Goal: Obtain resource: Download file/media

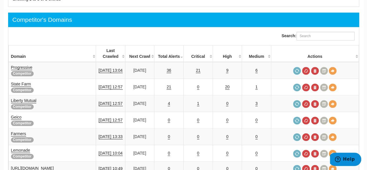
scroll to position [338, 0]
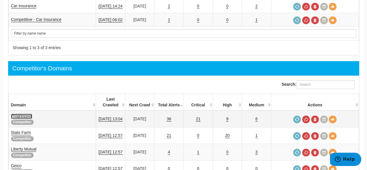
click at [18, 113] on link "Progressive" at bounding box center [21, 115] width 21 height 5
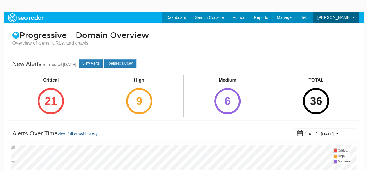
scroll to position [23, 0]
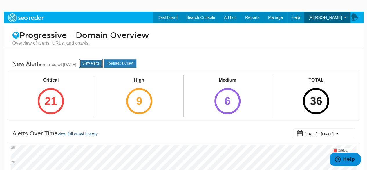
click at [94, 63] on link "View Alerts" at bounding box center [90, 63] width 23 height 9
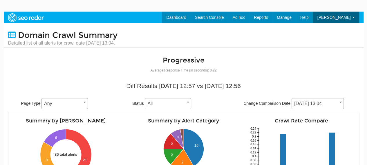
scroll to position [23, 0]
click at [334, 102] on span "[DATE] 13:04" at bounding box center [318, 104] width 52 height 8
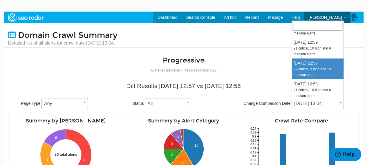
scroll to position [174, 0]
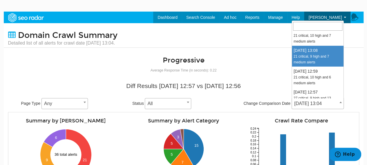
select select "2006190"
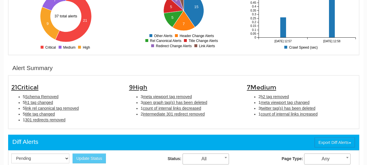
scroll to position [174, 0]
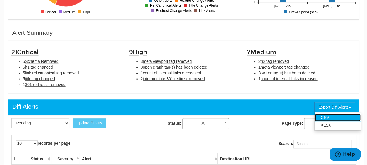
click at [340, 114] on link "CSV" at bounding box center [337, 118] width 46 height 8
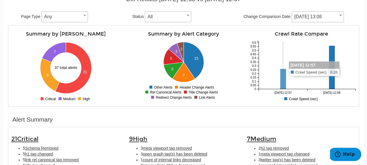
scroll to position [29, 0]
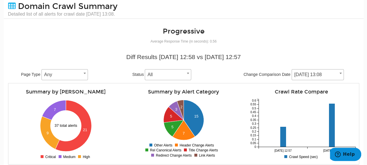
click at [330, 73] on span "[DATE] 13:08" at bounding box center [318, 75] width 52 height 8
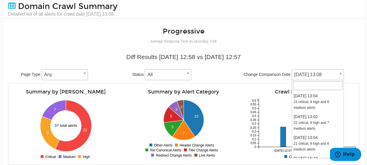
scroll to position [146, 0]
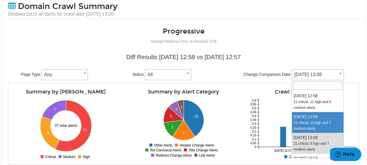
select select "2008814"
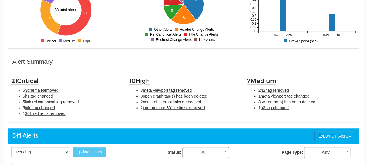
scroll to position [23, 0]
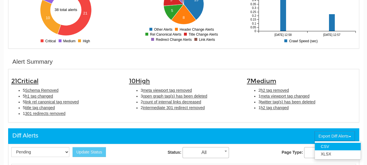
click at [337, 148] on html "Help" at bounding box center [345, 155] width 31 height 14
click at [330, 143] on link "CSV" at bounding box center [337, 147] width 46 height 8
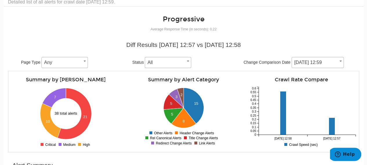
scroll to position [29, 0]
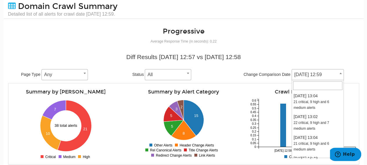
click at [325, 75] on span "08/08/2025 12:59" at bounding box center [318, 75] width 52 height 8
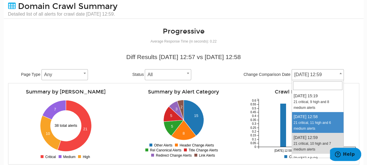
select select "2011364"
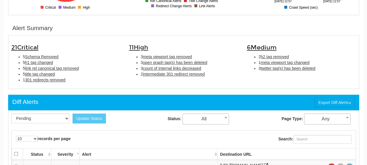
scroll to position [203, 0]
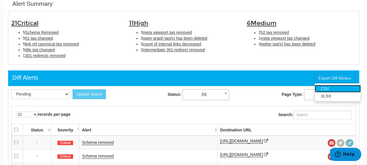
click at [347, 85] on link "CSV" at bounding box center [337, 89] width 46 height 8
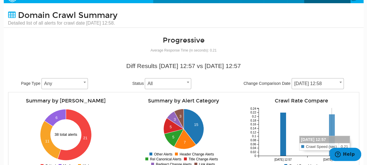
scroll to position [0, 0]
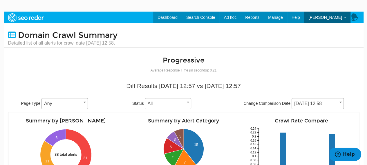
drag, startPoint x: 334, startPoint y: 103, endPoint x: 341, endPoint y: 105, distance: 6.5
click at [337, 105] on span "[DATE] 12:58" at bounding box center [317, 103] width 52 height 11
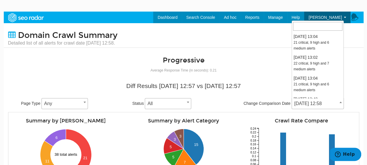
scroll to position [104, 0]
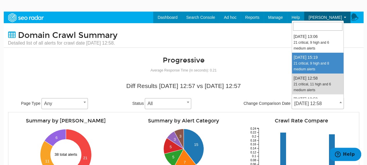
select select "2013791"
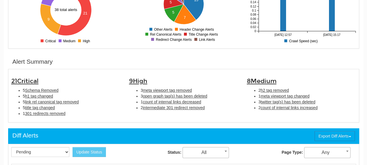
scroll to position [232, 0]
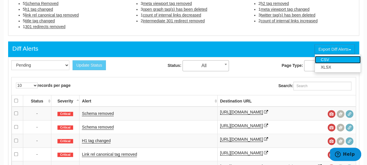
click at [333, 58] on link "CSV" at bounding box center [337, 60] width 46 height 8
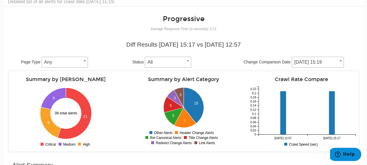
scroll to position [0, 0]
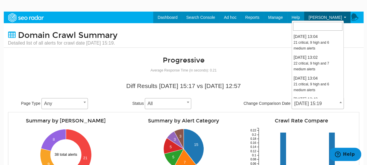
click at [341, 103] on span at bounding box center [340, 103] width 6 height 8
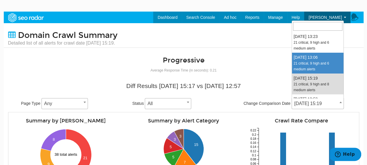
select select "2016323"
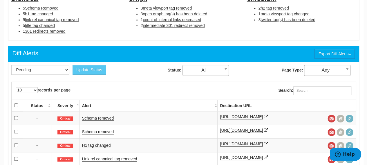
scroll to position [232, 0]
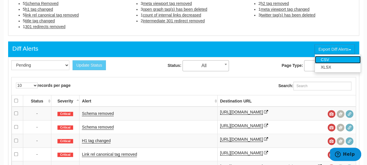
click at [340, 59] on link "CSV" at bounding box center [337, 60] width 46 height 8
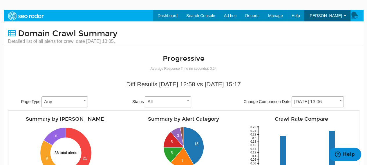
scroll to position [0, 0]
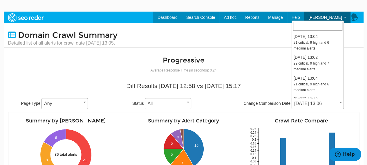
click at [339, 104] on span at bounding box center [340, 103] width 6 height 8
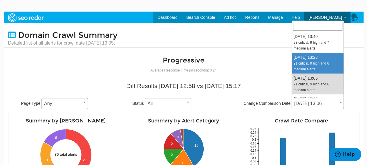
select select "2018827"
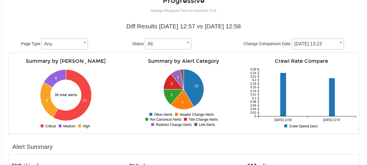
scroll to position [174, 0]
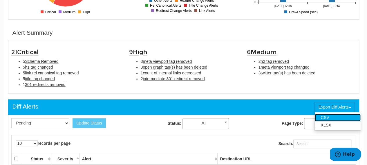
click at [344, 116] on link "CSV" at bounding box center [337, 118] width 46 height 8
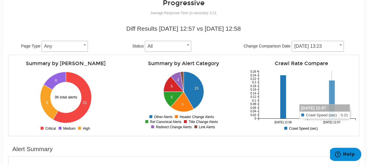
scroll to position [29, 0]
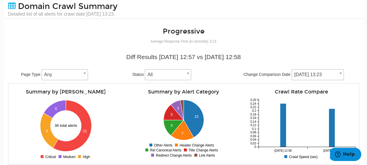
click at [334, 76] on span "[DATE] 13:23" at bounding box center [318, 75] width 52 height 8
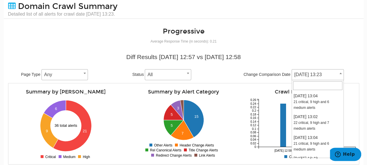
scroll to position [42, 0]
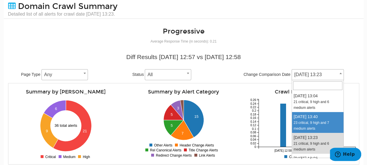
select select "2021324"
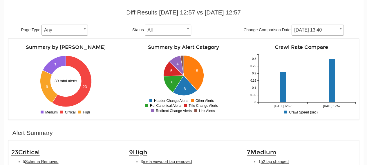
scroll to position [174, 0]
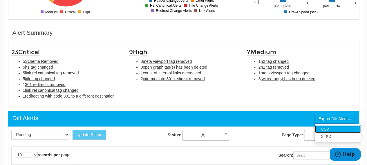
click at [330, 128] on link "CSV" at bounding box center [337, 129] width 46 height 8
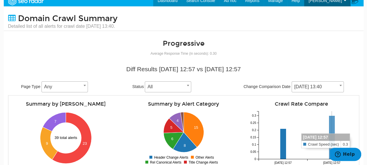
scroll to position [0, 0]
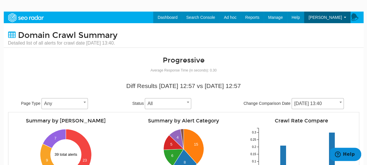
click at [360, 86] on div "Diff Results 09/12/2025 12:57 vs 09/05/2025 12:57 Page Type Any Any Status All …" at bounding box center [183, 136] width 359 height 115
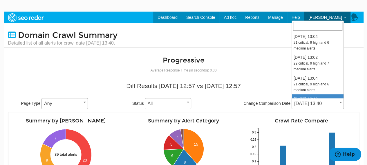
click at [335, 105] on span "[DATE] 13:40" at bounding box center [318, 104] width 52 height 8
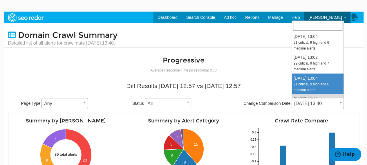
select select "2023818"
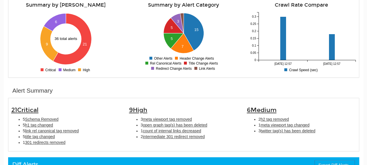
scroll to position [203, 0]
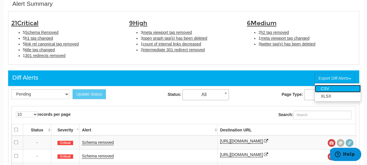
click at [338, 90] on link "CSV" at bounding box center [337, 89] width 46 height 8
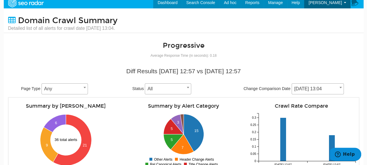
scroll to position [0, 0]
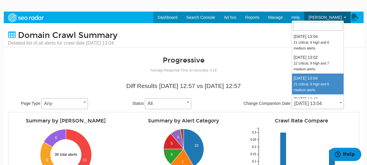
click at [336, 106] on span "[DATE] 13:04" at bounding box center [318, 104] width 52 height 8
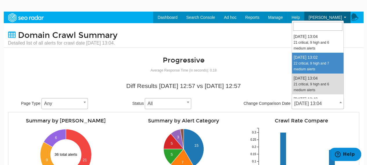
select select "2026317"
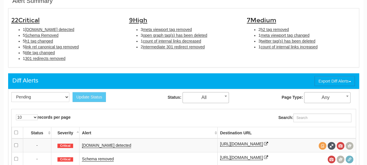
scroll to position [232, 0]
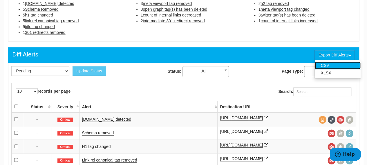
click at [343, 68] on link "CSV" at bounding box center [337, 66] width 46 height 8
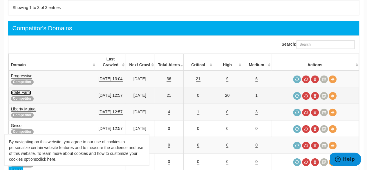
click at [20, 90] on link "State Farm" at bounding box center [21, 92] width 20 height 5
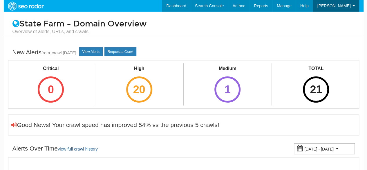
scroll to position [23, 0]
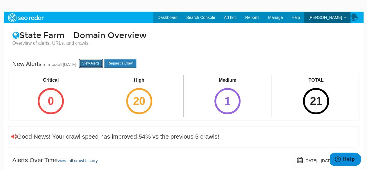
click at [97, 62] on link "View Alerts" at bounding box center [90, 63] width 23 height 9
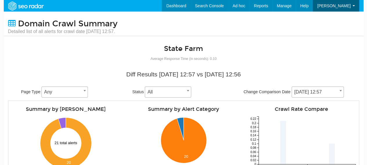
scroll to position [23, 0]
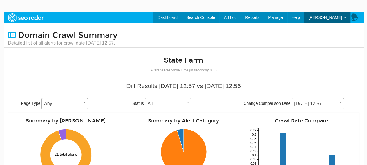
click at [337, 101] on span "[DATE] 12:57" at bounding box center [318, 104] width 52 height 8
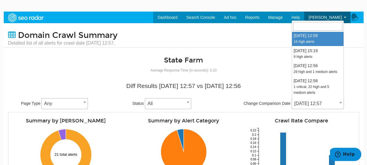
scroll to position [116, 0]
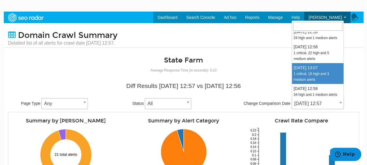
select select "2006188"
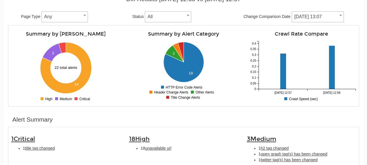
scroll to position [232, 0]
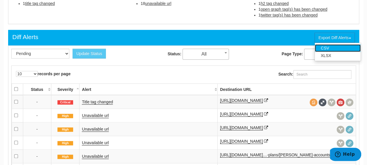
click at [335, 49] on link "CSV" at bounding box center [337, 48] width 46 height 8
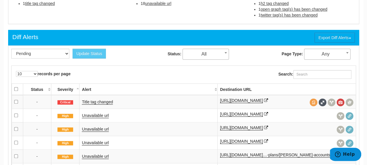
click at [171, 79] on div "10 25 50 100 500 1000 records per page Search: Processing..." at bounding box center [183, 74] width 352 height 17
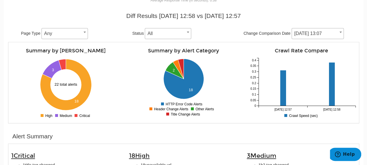
scroll to position [58, 0]
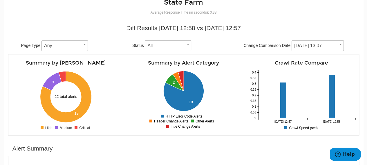
click at [340, 48] on span at bounding box center [340, 45] width 6 height 8
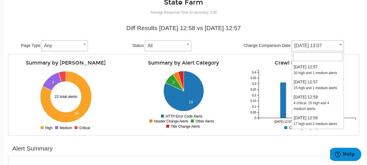
scroll to position [106, 0]
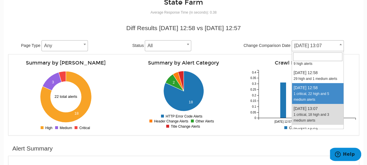
select select "2008813"
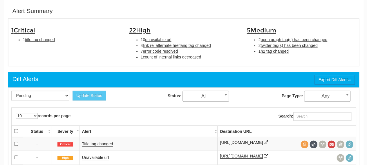
scroll to position [203, 0]
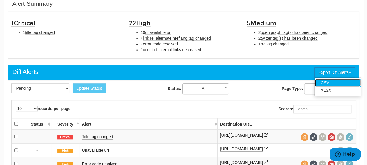
click at [344, 80] on link "CSV" at bounding box center [337, 83] width 46 height 8
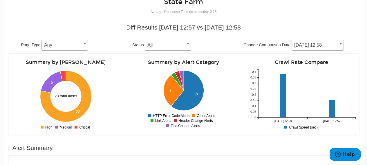
scroll to position [58, 0]
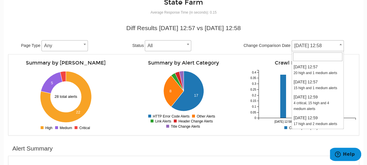
click at [339, 45] on b at bounding box center [340, 44] width 2 height 1
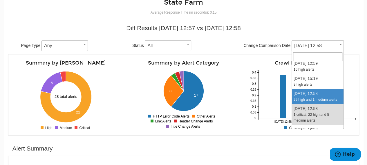
select select "2011363"
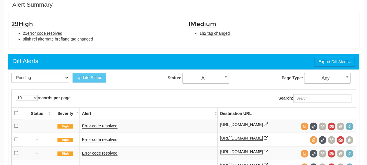
scroll to position [203, 0]
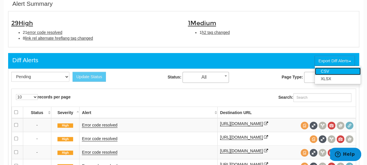
click at [342, 70] on link "CSV" at bounding box center [337, 72] width 46 height 8
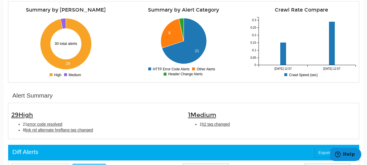
scroll to position [58, 0]
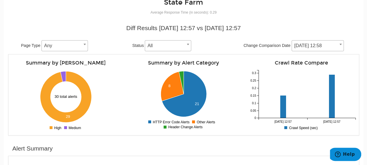
click at [341, 44] on b at bounding box center [340, 44] width 2 height 1
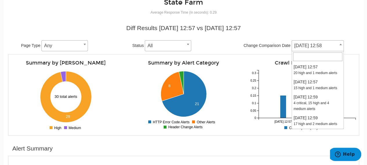
scroll to position [81, 0]
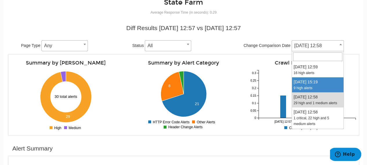
select select "2013786"
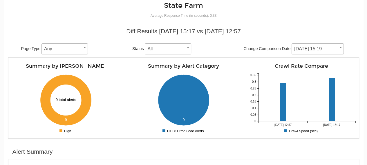
scroll to position [145, 0]
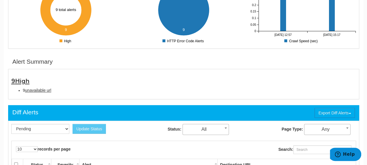
click at [0, 0] on link "CSV" at bounding box center [0, 0] width 0 height 0
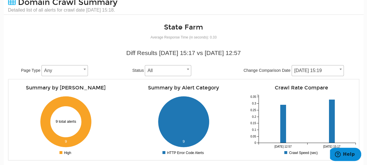
scroll to position [29, 0]
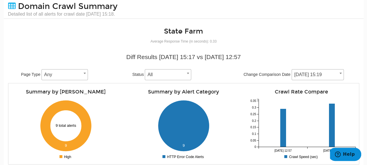
click at [341, 74] on b at bounding box center [340, 73] width 2 height 1
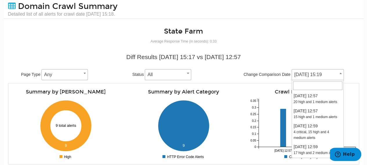
scroll to position [66, 0]
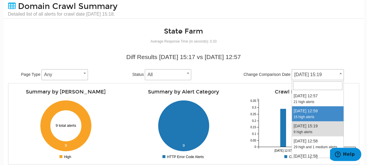
select select "2016319"
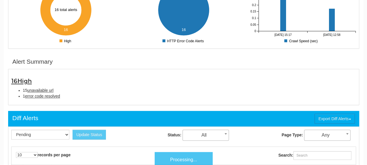
scroll to position [23, 0]
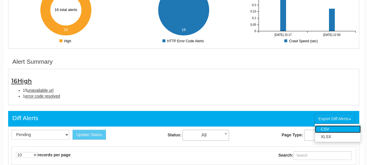
click at [337, 129] on link "CSV" at bounding box center [337, 129] width 46 height 8
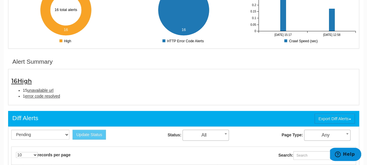
scroll to position [29, 0]
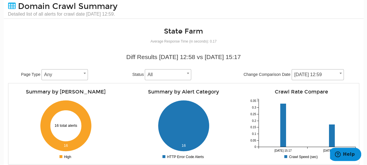
click at [341, 77] on span at bounding box center [340, 74] width 6 height 8
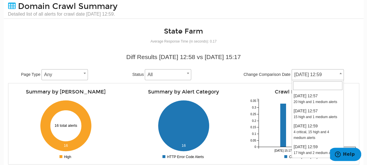
scroll to position [51, 0]
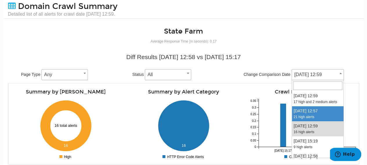
select select "2018815"
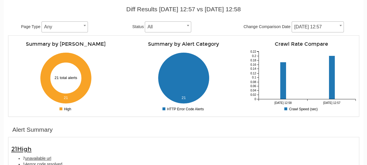
scroll to position [145, 0]
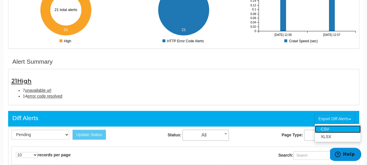
click at [337, 126] on link "CSV" at bounding box center [337, 129] width 46 height 8
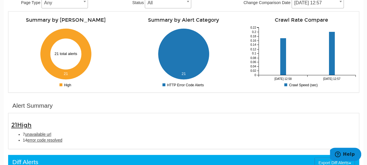
scroll to position [58, 0]
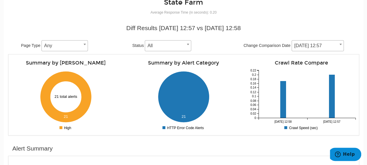
click at [340, 41] on span at bounding box center [340, 45] width 6 height 8
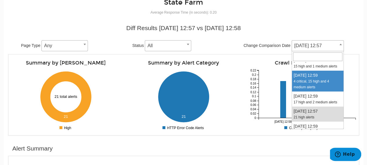
scroll to position [29, 0]
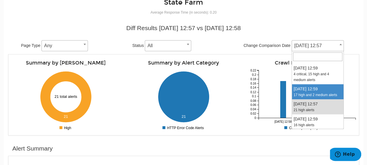
select select "2021296"
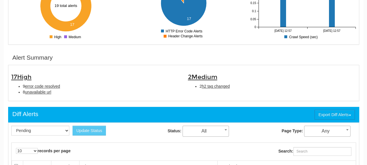
scroll to position [174, 0]
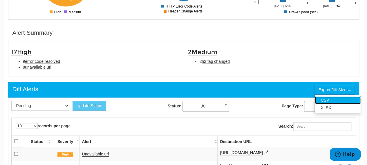
click at [343, 98] on link "CSV" at bounding box center [337, 101] width 46 height 8
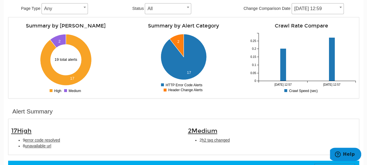
scroll to position [29, 0]
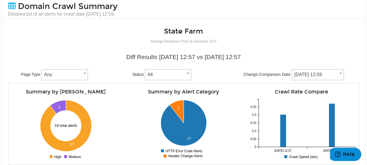
click at [339, 76] on span at bounding box center [340, 74] width 6 height 8
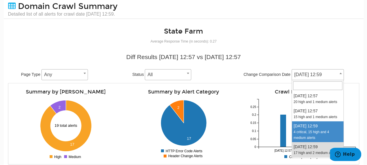
select select "2023815"
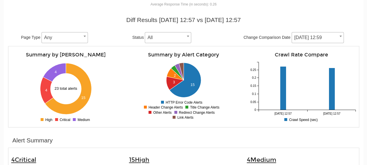
scroll to position [145, 0]
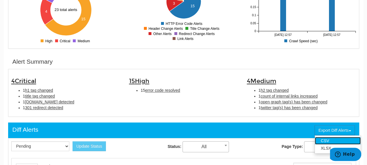
click at [329, 139] on link "CSV" at bounding box center [337, 141] width 46 height 8
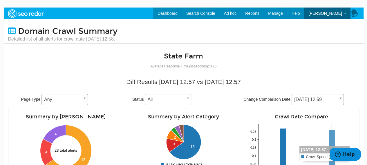
scroll to position [29, 0]
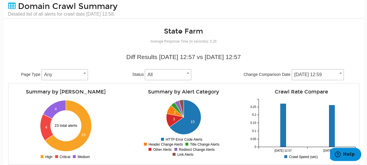
click at [359, 72] on div "Diff Results 09/19/2025 12:57 vs 09/12/2025 12:57 Page Type Any Any Status All …" at bounding box center [183, 107] width 359 height 115
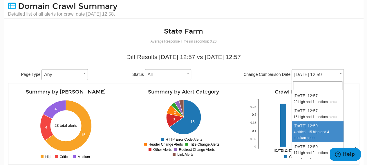
click at [337, 77] on span "[DATE] 12:59" at bounding box center [318, 75] width 52 height 8
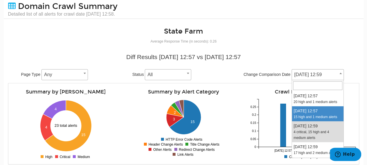
select select "2026315"
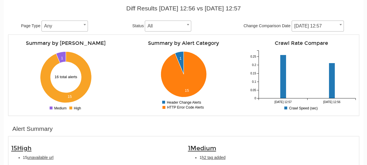
scroll to position [174, 0]
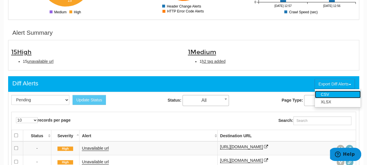
click at [341, 95] on link "CSV" at bounding box center [337, 95] width 46 height 8
